Goal: Task Accomplishment & Management: Complete application form

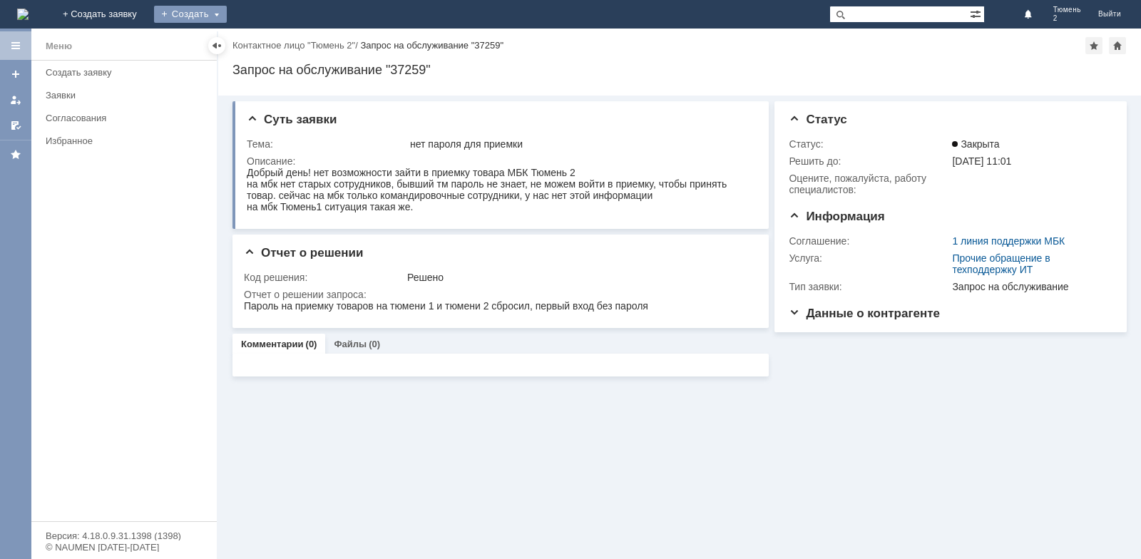
click at [227, 12] on div "Создать" at bounding box center [190, 14] width 73 height 17
click at [265, 41] on link "Заявка" at bounding box center [211, 42] width 108 height 17
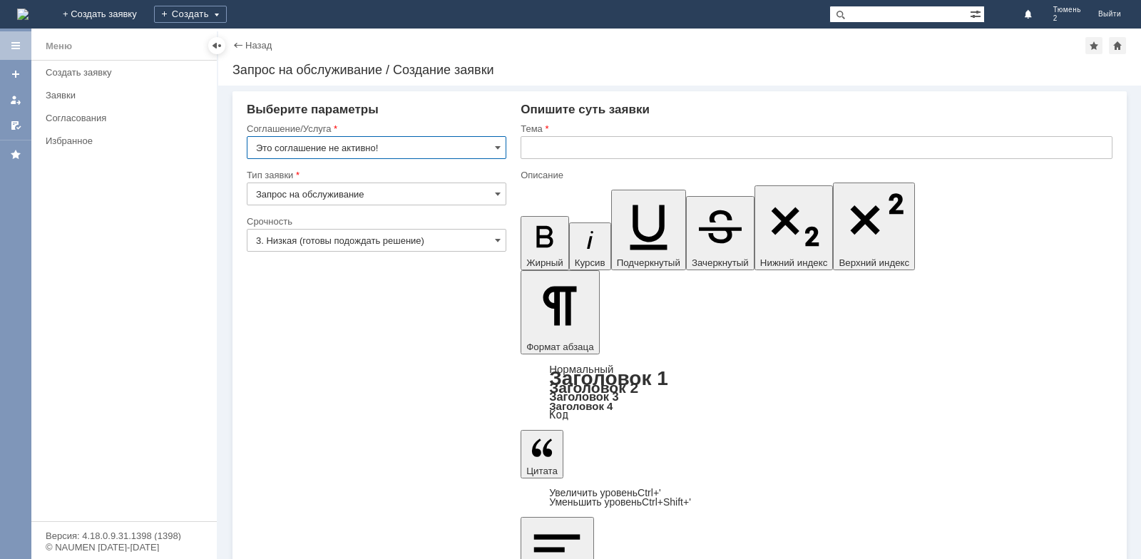
click at [502, 145] on input "Это соглашение не активно!" at bounding box center [376, 147] width 259 height 23
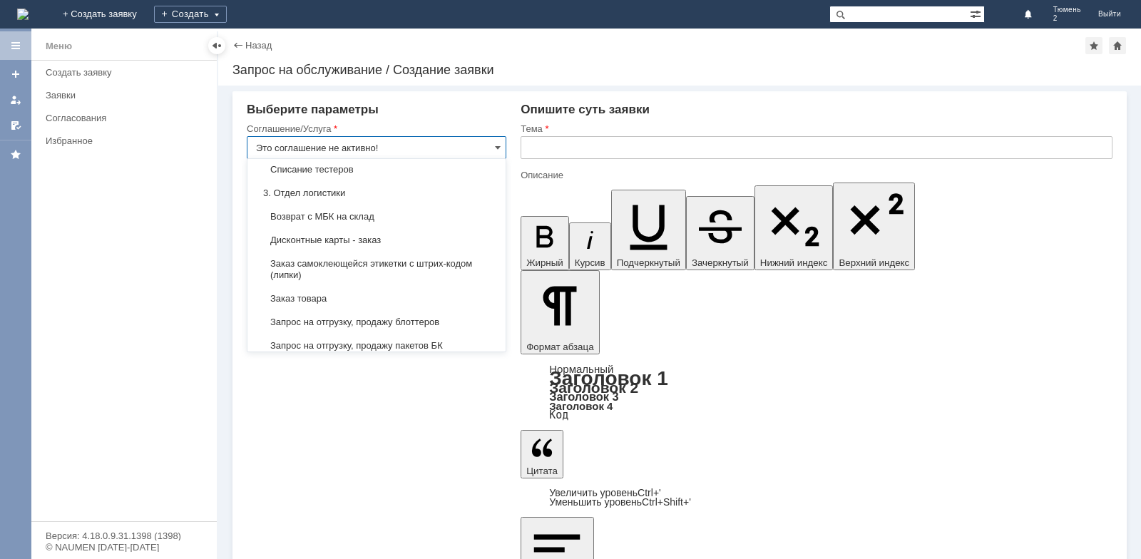
scroll to position [428, 0]
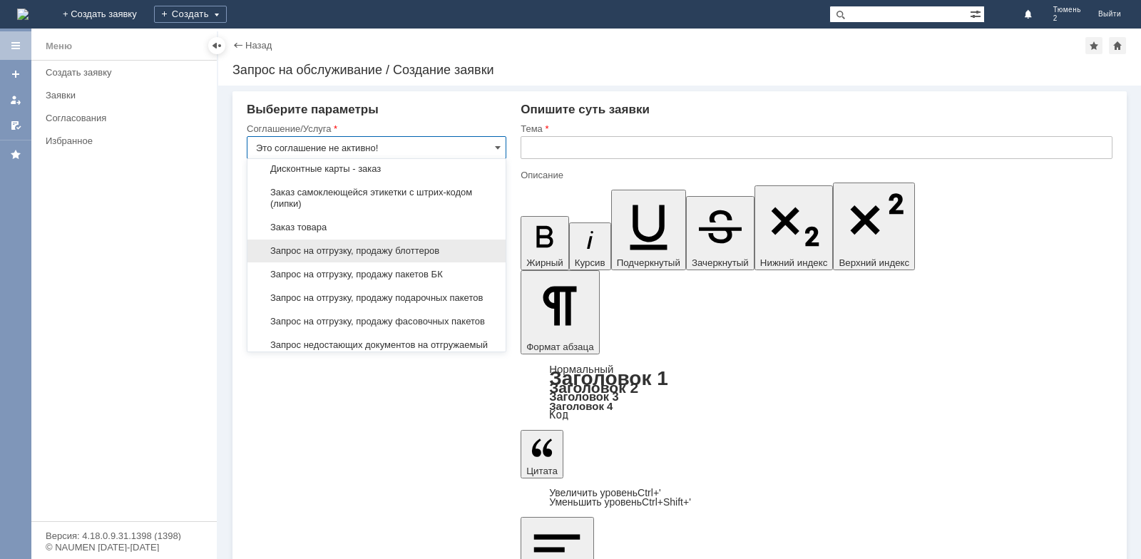
click at [437, 257] on span "Запрос на отгрузку, продажу блоттеров" at bounding box center [376, 250] width 241 height 11
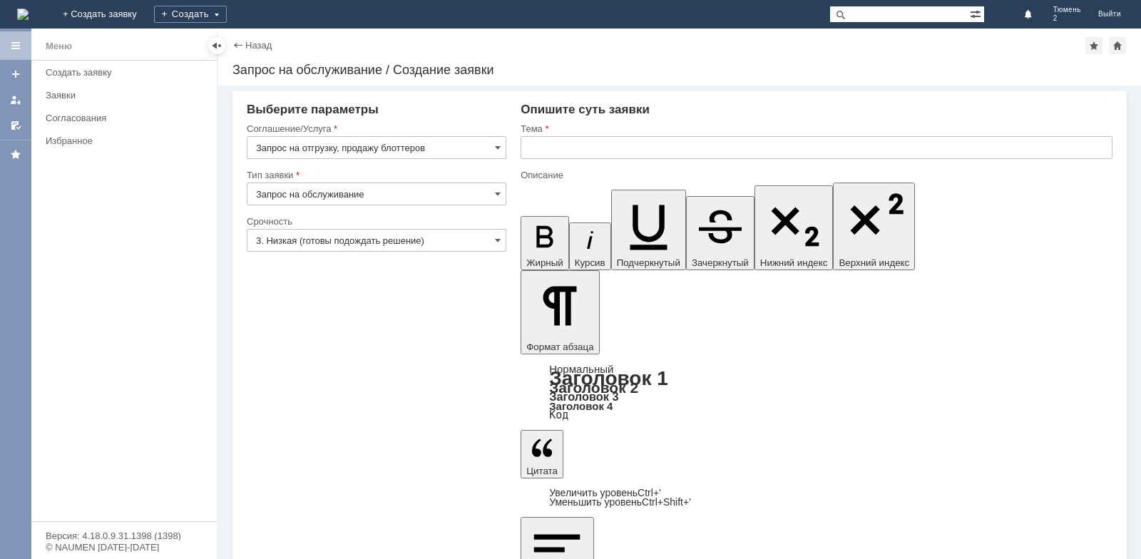
type input "Запрос на отгрузку, продажу блоттеров"
click at [536, 148] on input "text" at bounding box center [816, 147] width 592 height 23
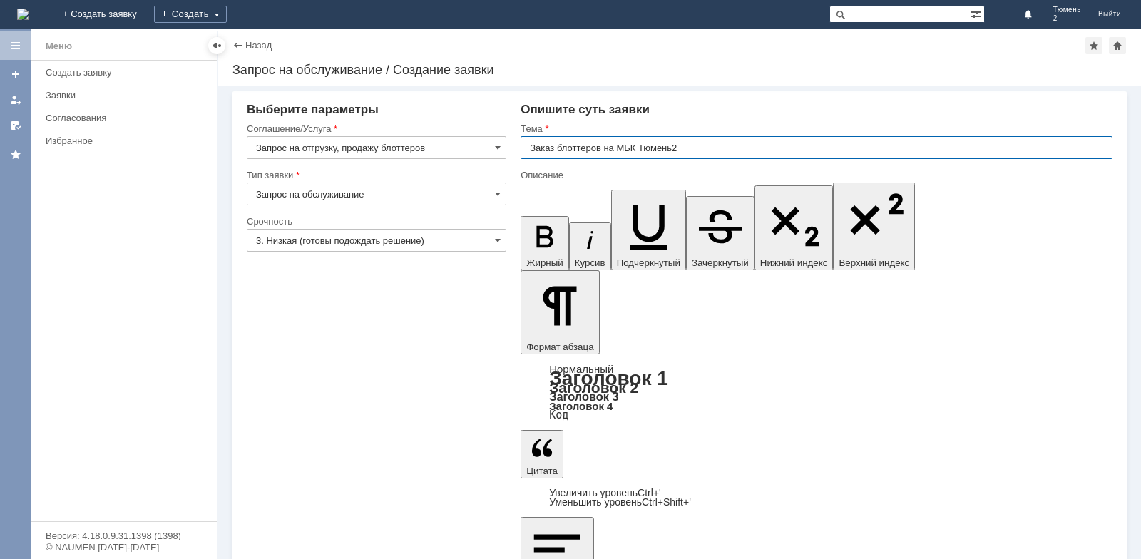
type input "Заказ блоттеров на МБК Тюмень2"
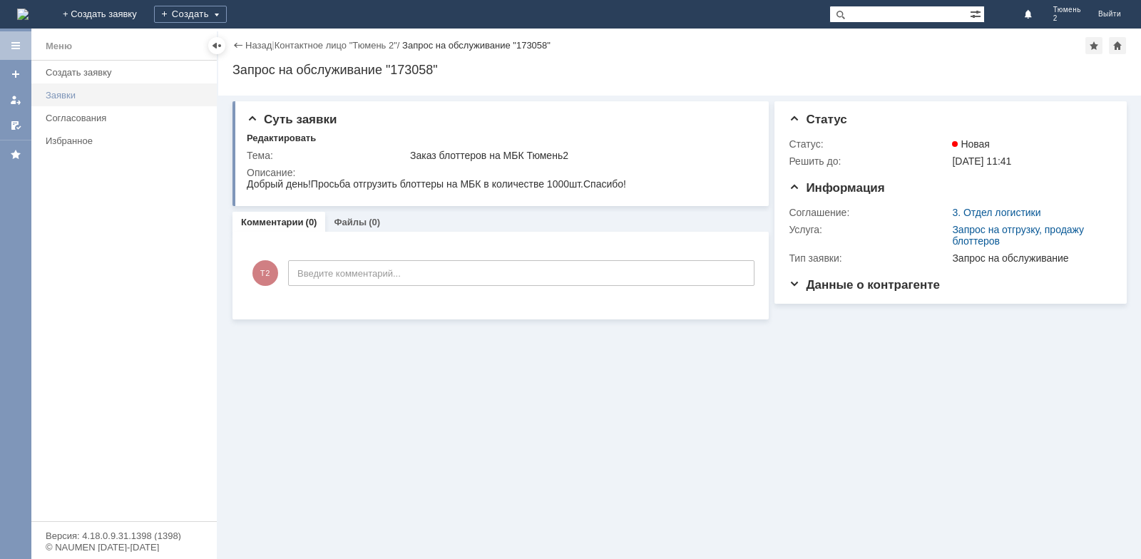
click at [120, 96] on div "Заявки" at bounding box center [127, 95] width 163 height 11
